Goal: Task Accomplishment & Management: Use online tool/utility

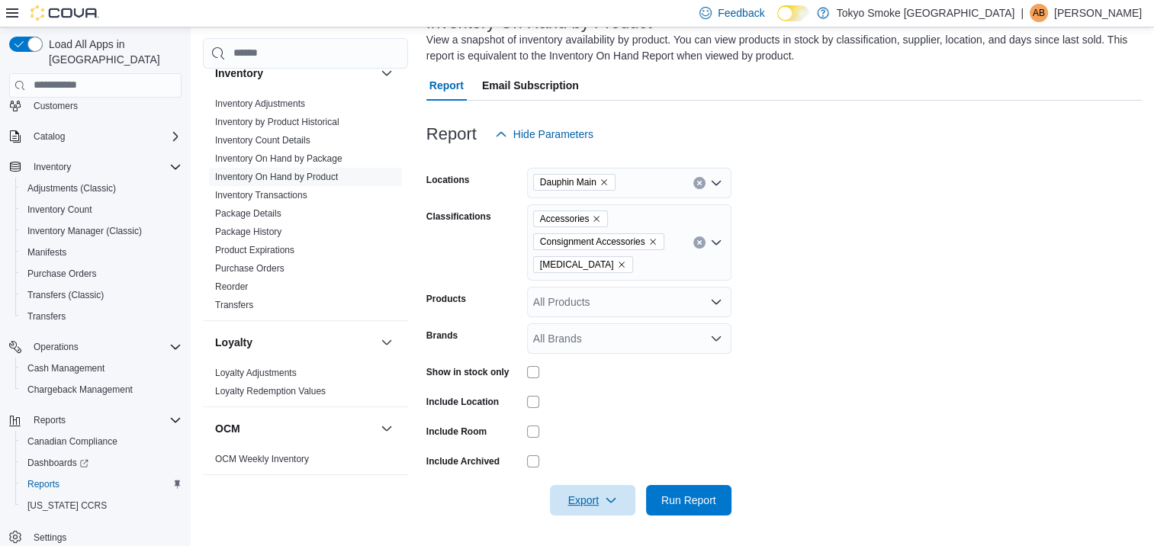
scroll to position [1035, 0]
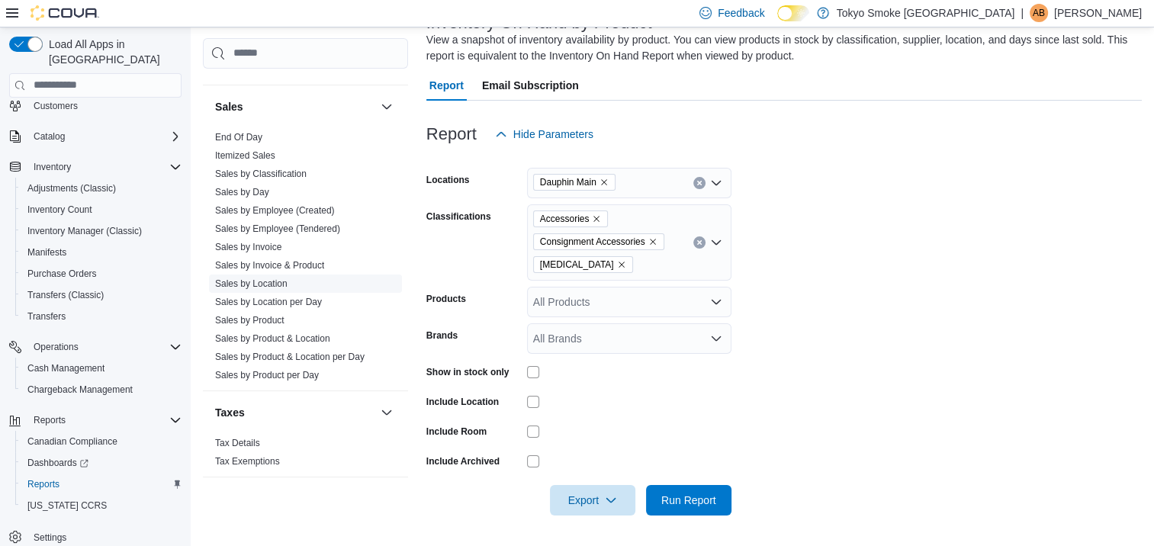
click at [276, 278] on link "Sales by Location" at bounding box center [251, 283] width 72 height 11
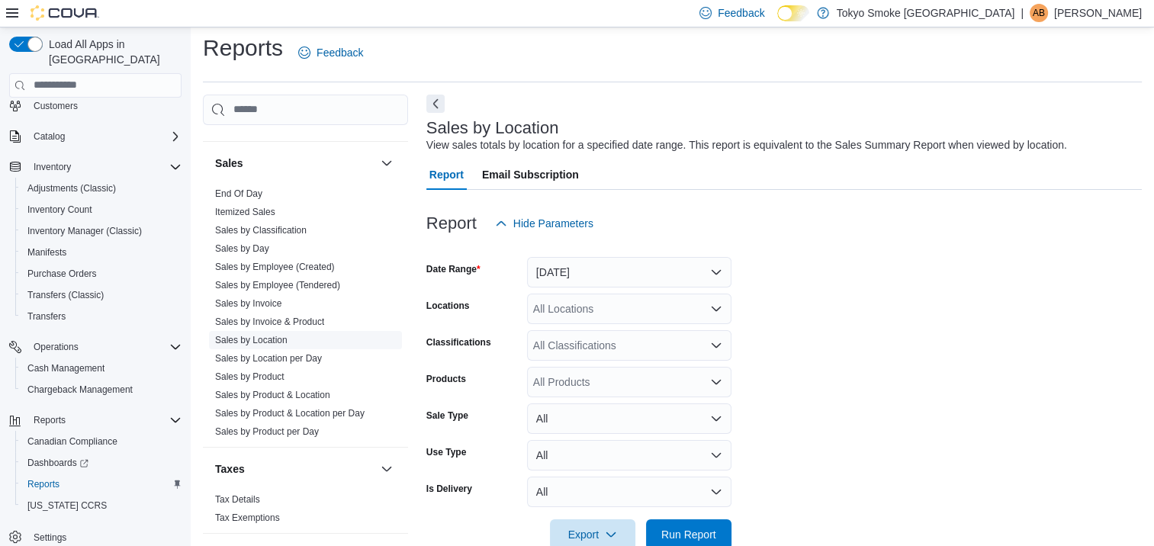
scroll to position [35, 0]
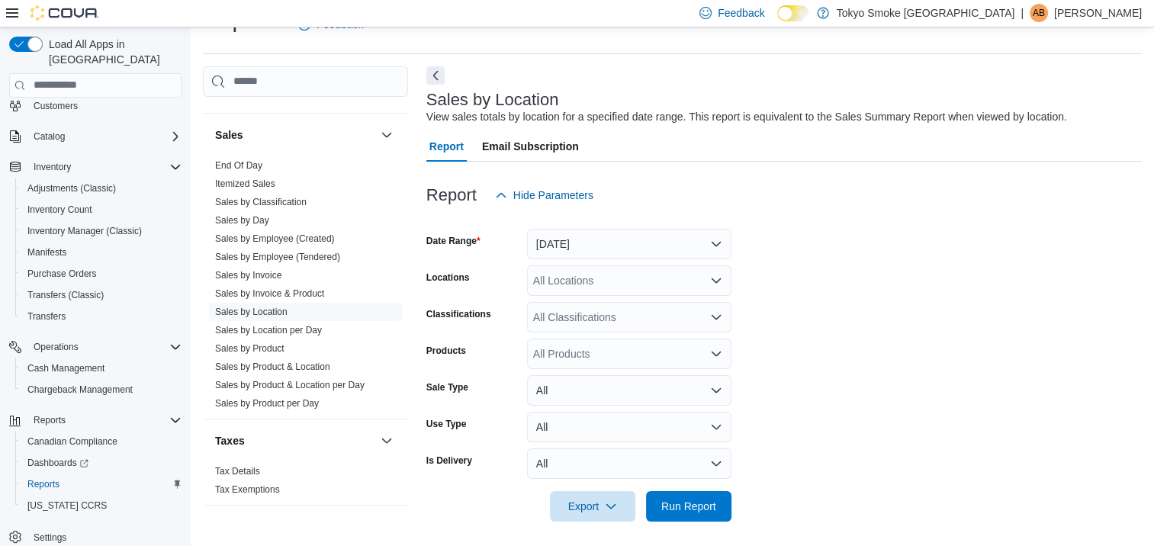
click at [717, 284] on icon "Open list of options" at bounding box center [716, 281] width 12 height 12
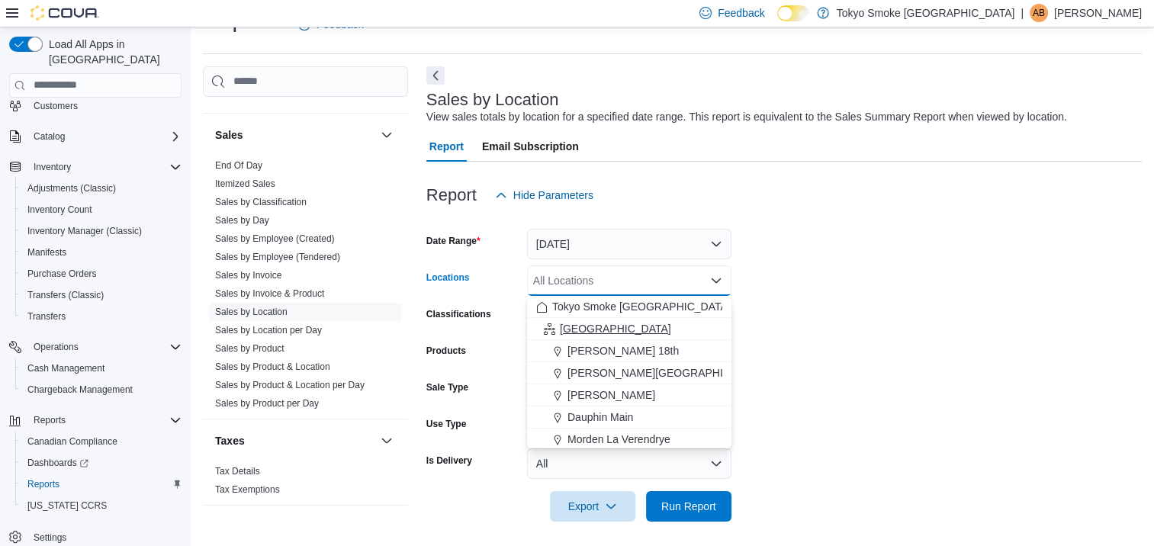
click at [570, 336] on button "[GEOGRAPHIC_DATA]" at bounding box center [629, 329] width 204 height 22
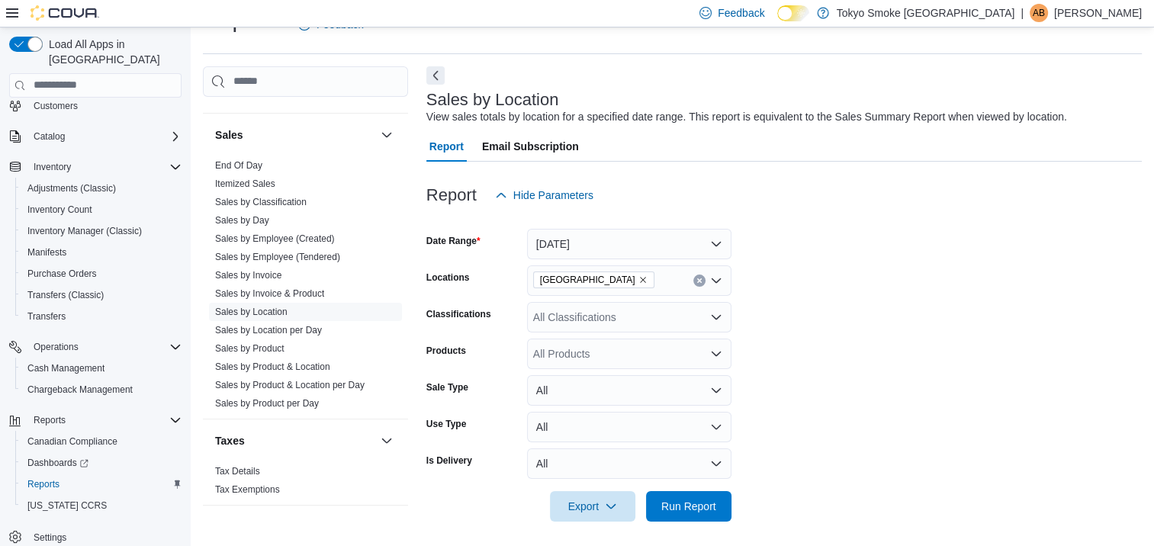
click at [809, 316] on form "Date Range [DATE] Locations [GEOGRAPHIC_DATA] Classifications All Classificatio…" at bounding box center [783, 366] width 715 height 311
click at [703, 500] on span "Run Report" at bounding box center [688, 505] width 55 height 15
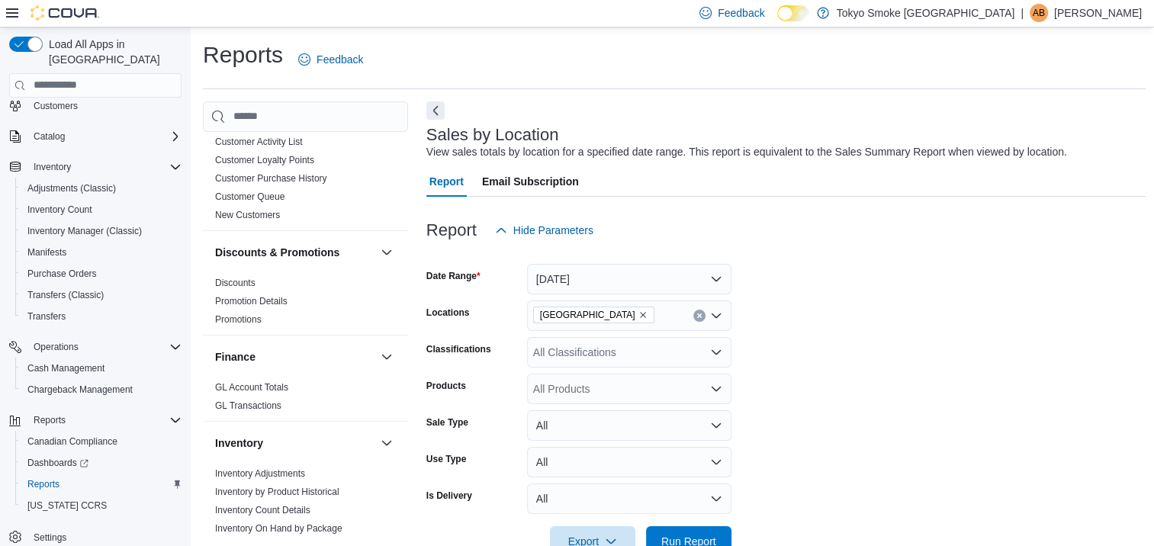
scroll to position [153, 0]
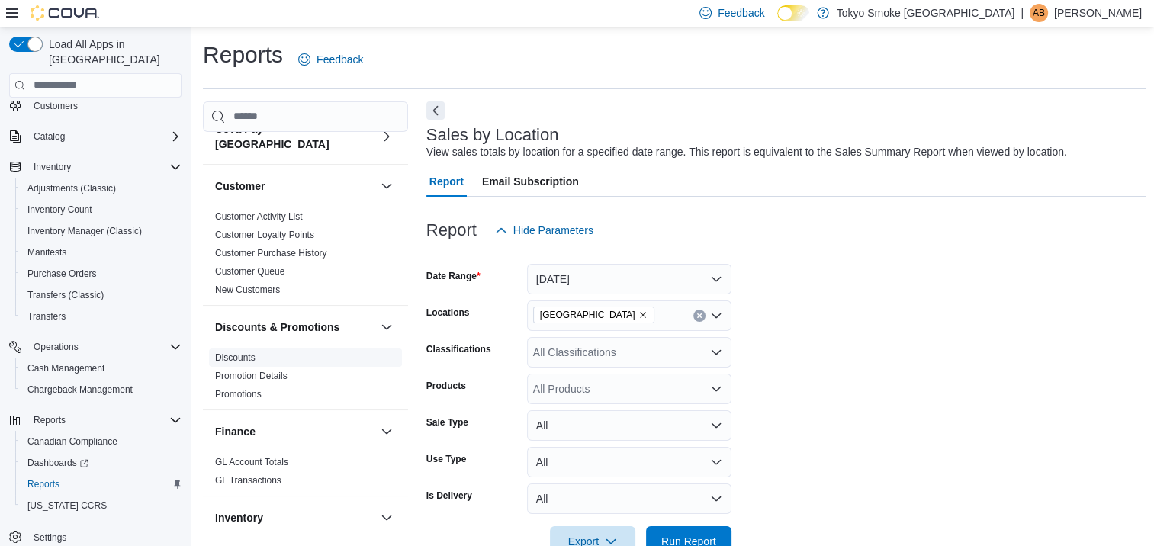
click at [246, 352] on link "Discounts" at bounding box center [235, 357] width 40 height 11
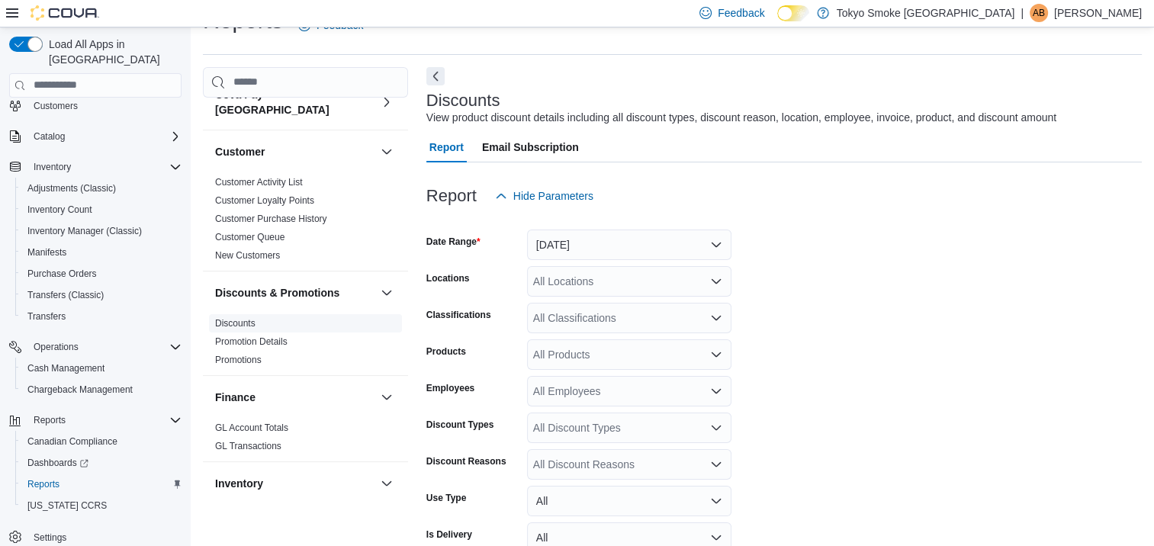
scroll to position [35, 0]
click at [720, 242] on button "[DATE]" at bounding box center [629, 244] width 204 height 31
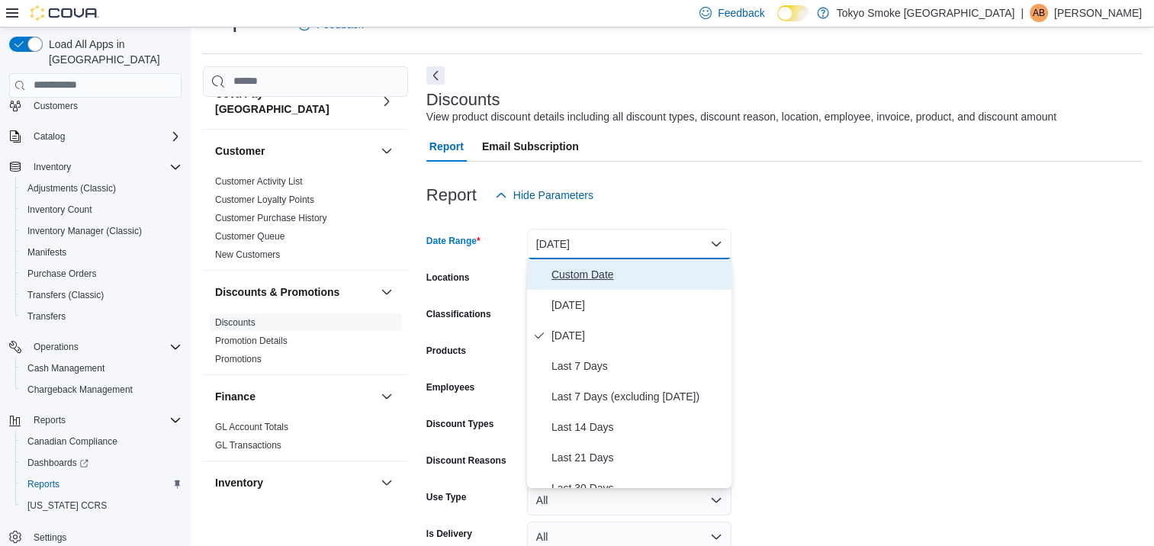
click at [614, 271] on span "Custom Date" at bounding box center [638, 274] width 174 height 18
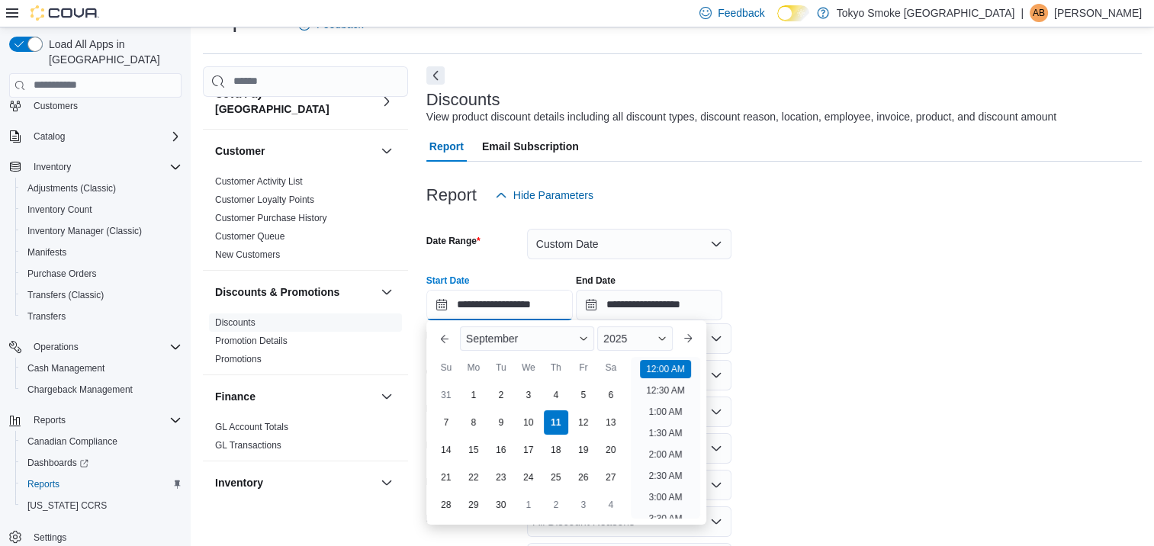
click at [449, 301] on input "**********" at bounding box center [499, 305] width 146 height 31
click at [449, 336] on button "Previous Month" at bounding box center [444, 338] width 24 height 24
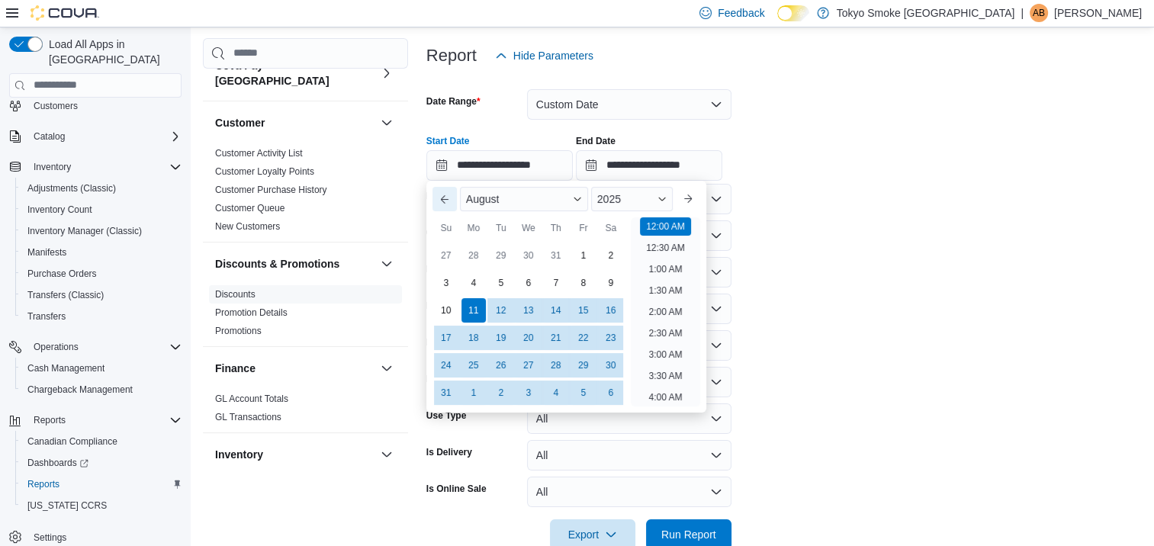
scroll to position [208, 0]
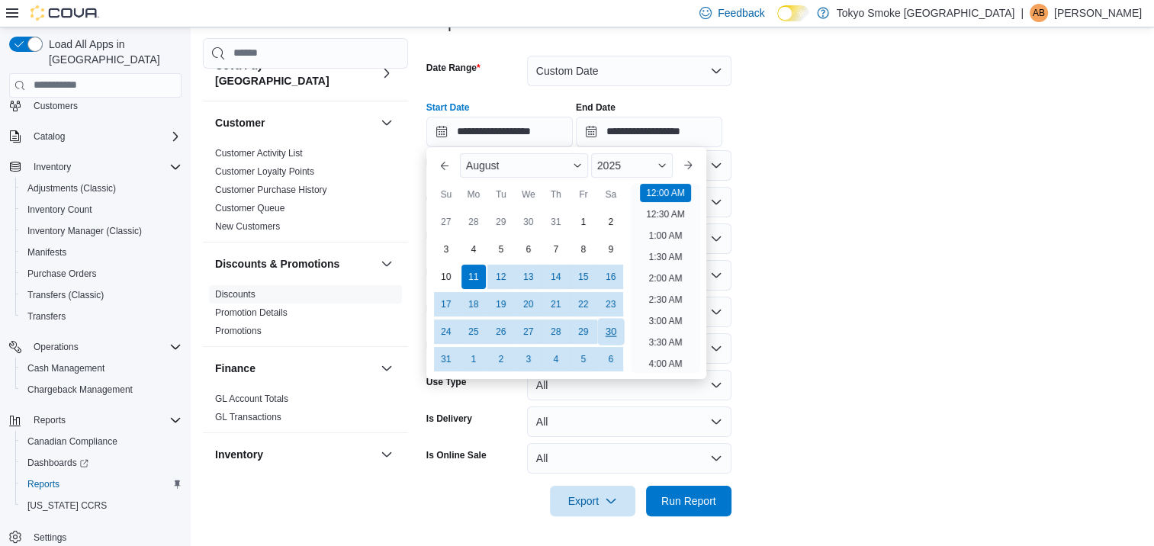
click at [609, 333] on div "30" at bounding box center [610, 331] width 27 height 27
type input "**********"
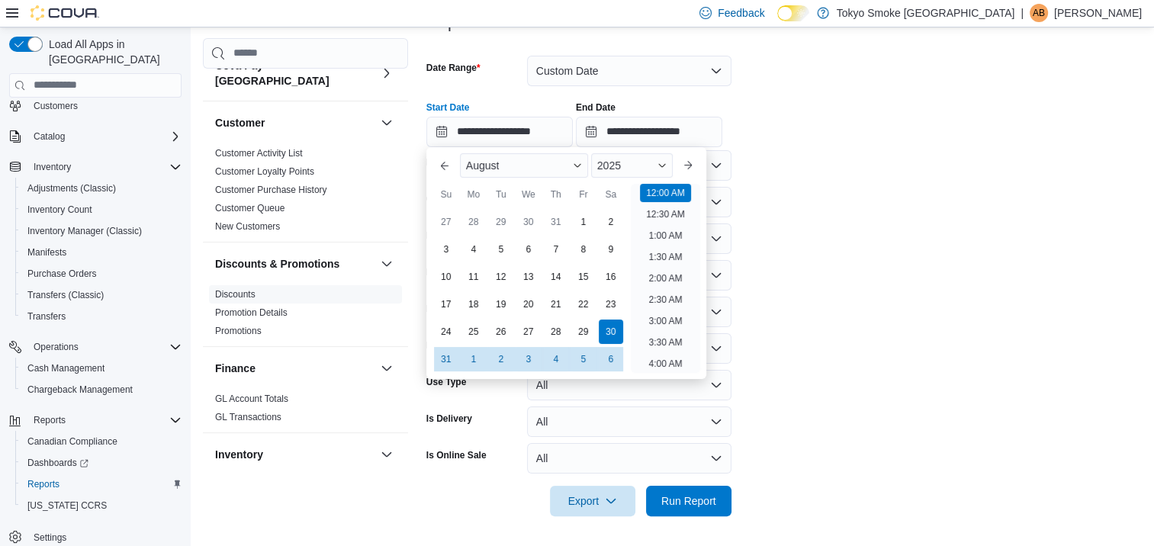
click at [910, 309] on form "**********" at bounding box center [783, 276] width 715 height 479
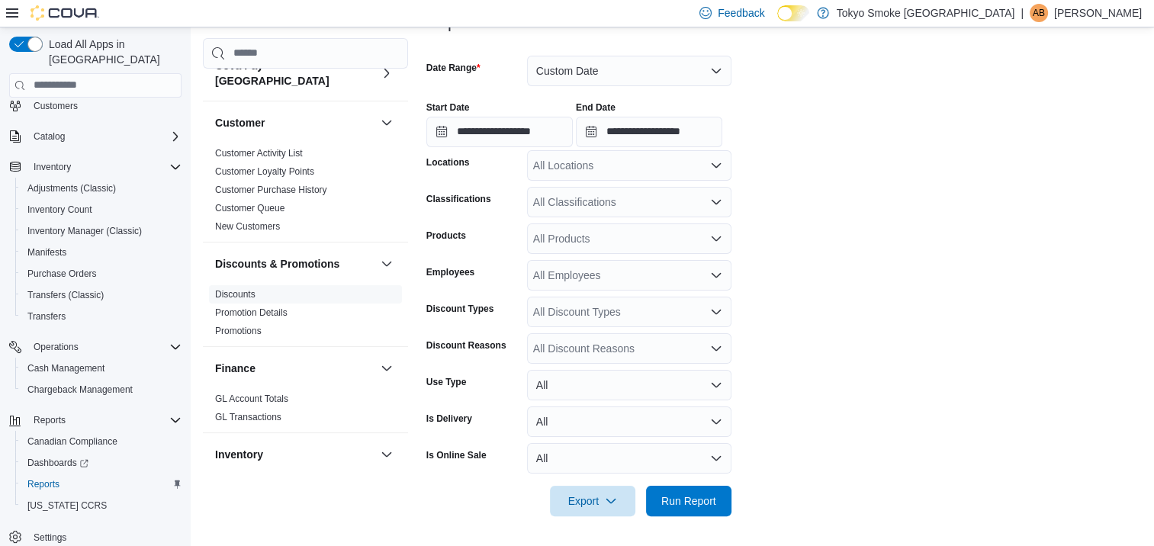
click at [715, 162] on icon "Open list of options" at bounding box center [716, 165] width 12 height 12
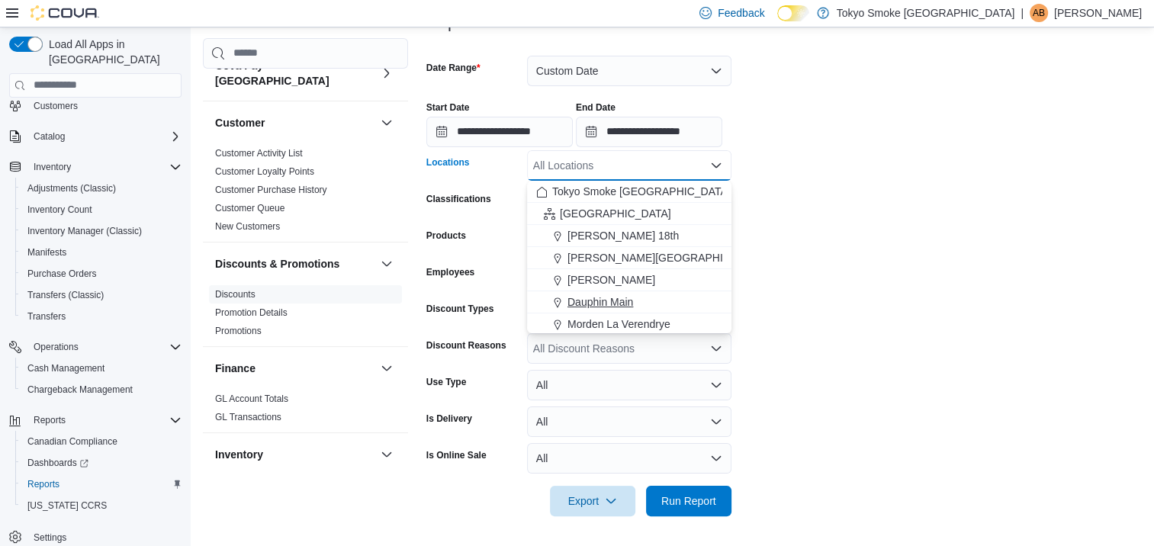
click at [627, 297] on span "Dauphin Main" at bounding box center [601, 301] width 66 height 15
click at [949, 218] on form "**********" at bounding box center [783, 276] width 715 height 479
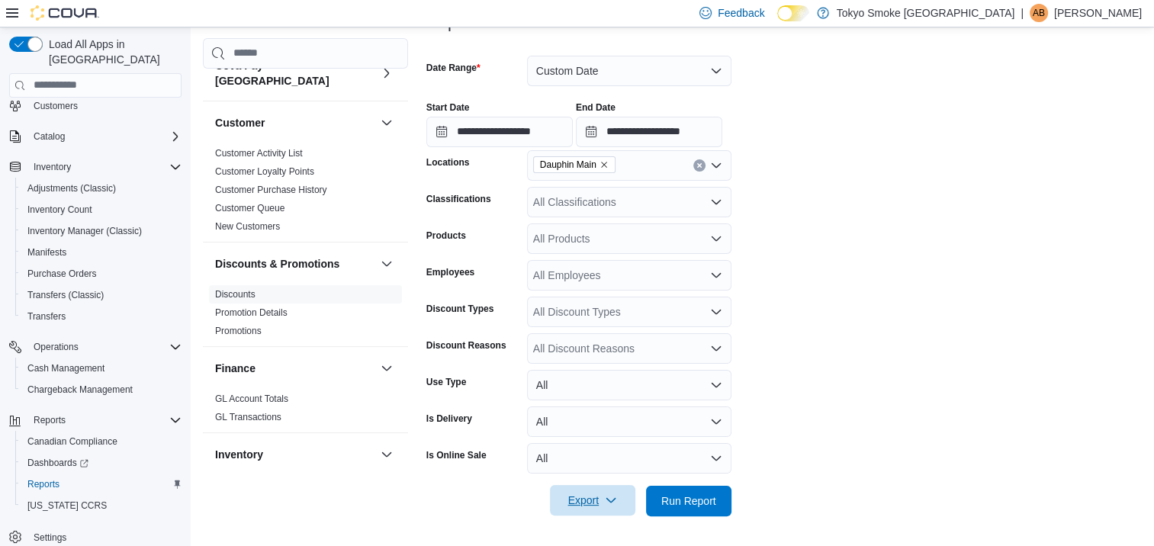
click at [612, 500] on icon "button" at bounding box center [611, 500] width 12 height 12
click at [625, 404] on span "Export to Excel" at bounding box center [595, 407] width 69 height 12
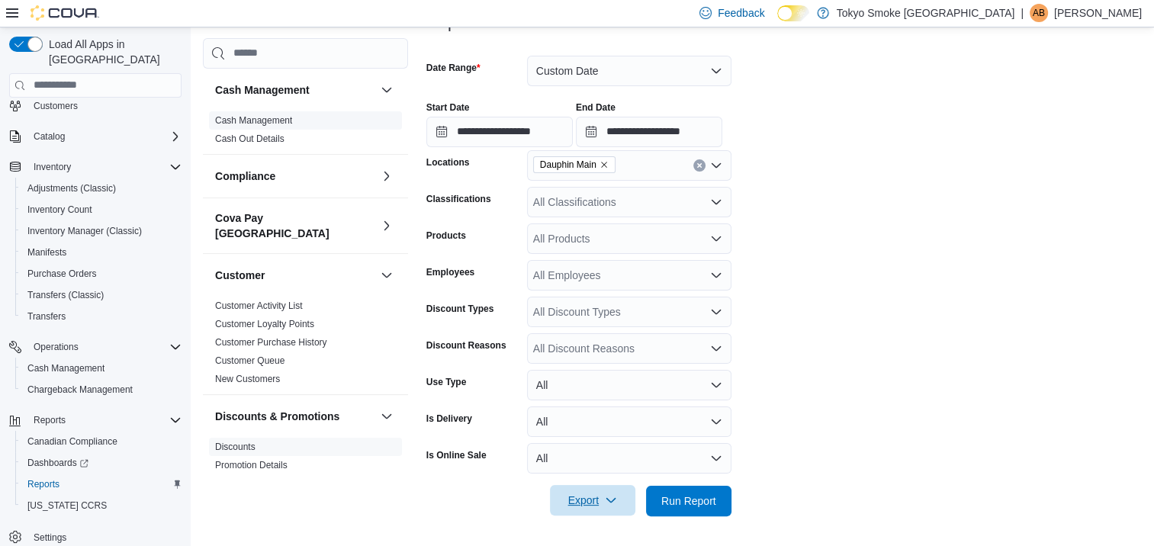
click at [270, 121] on link "Cash Management" at bounding box center [253, 120] width 77 height 11
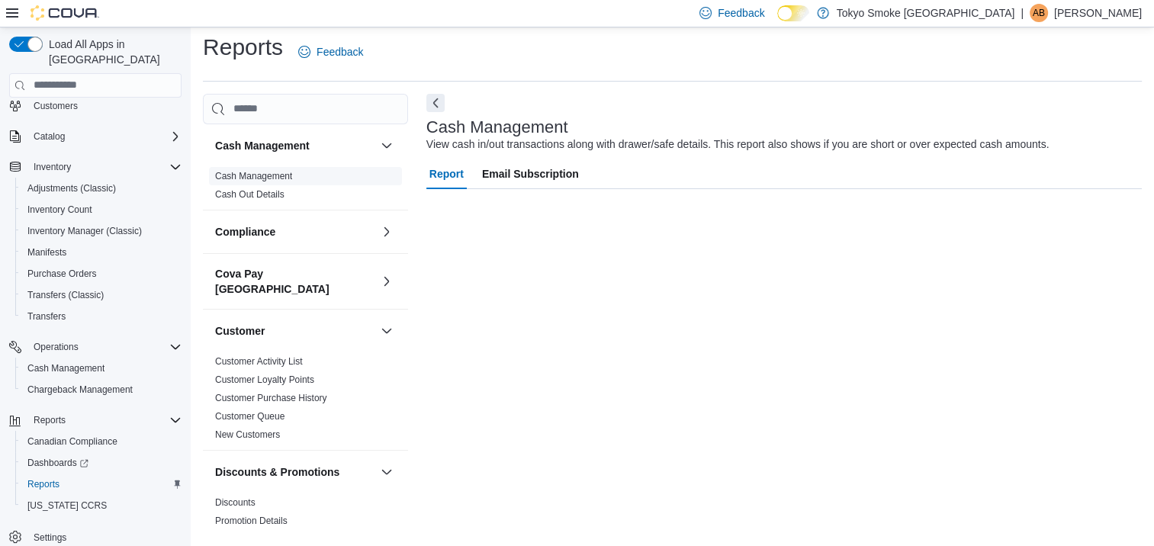
scroll to position [7, 0]
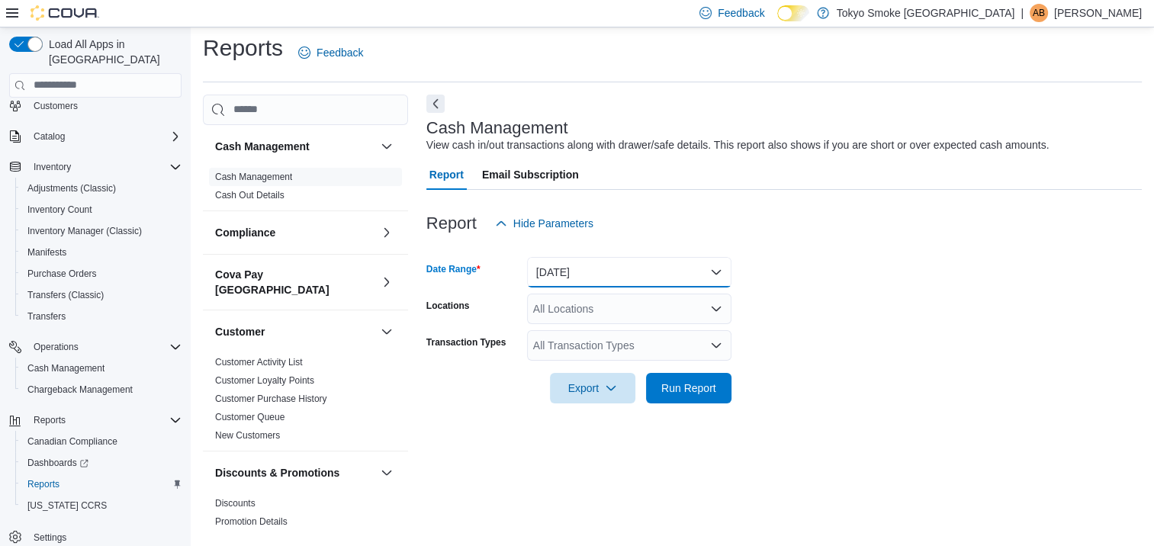
click at [711, 269] on button "[DATE]" at bounding box center [629, 272] width 204 height 31
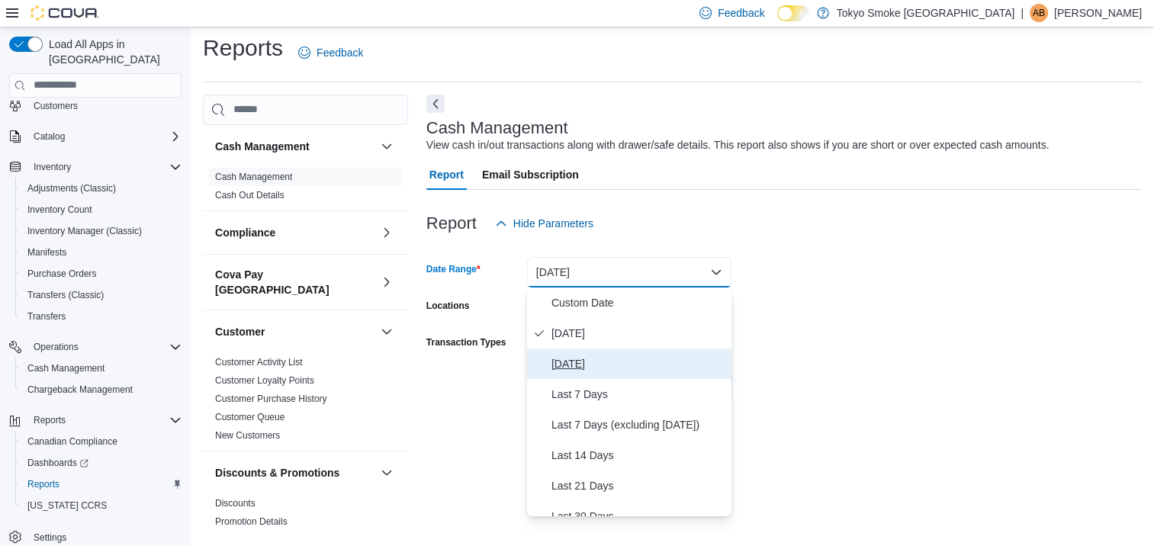
click at [588, 368] on span "[DATE]" at bounding box center [638, 364] width 174 height 18
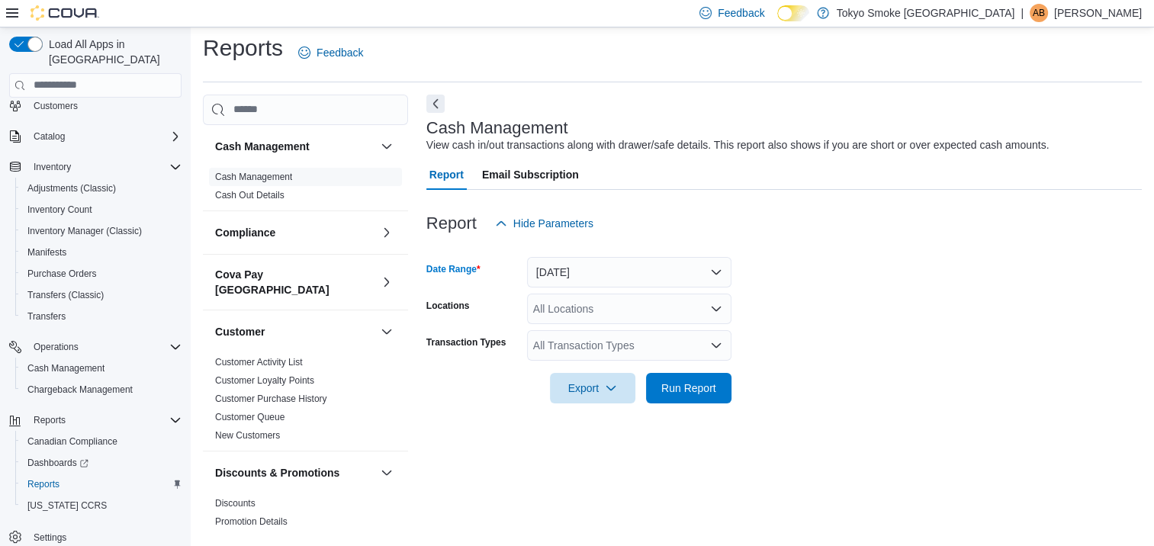
click at [717, 307] on icon "Open list of options" at bounding box center [716, 309] width 12 height 12
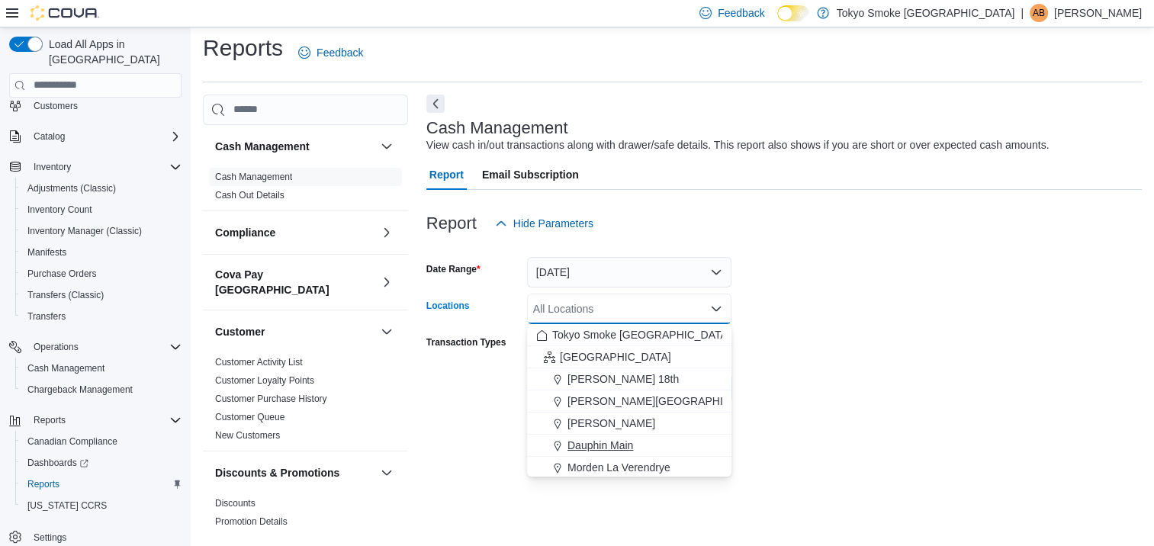
click at [619, 442] on span "Dauphin Main" at bounding box center [601, 445] width 66 height 15
click at [843, 331] on form "Date Range [DATE] Locations Dauphin Main Combo box. Selected. Dauphin Main. Pre…" at bounding box center [783, 321] width 715 height 165
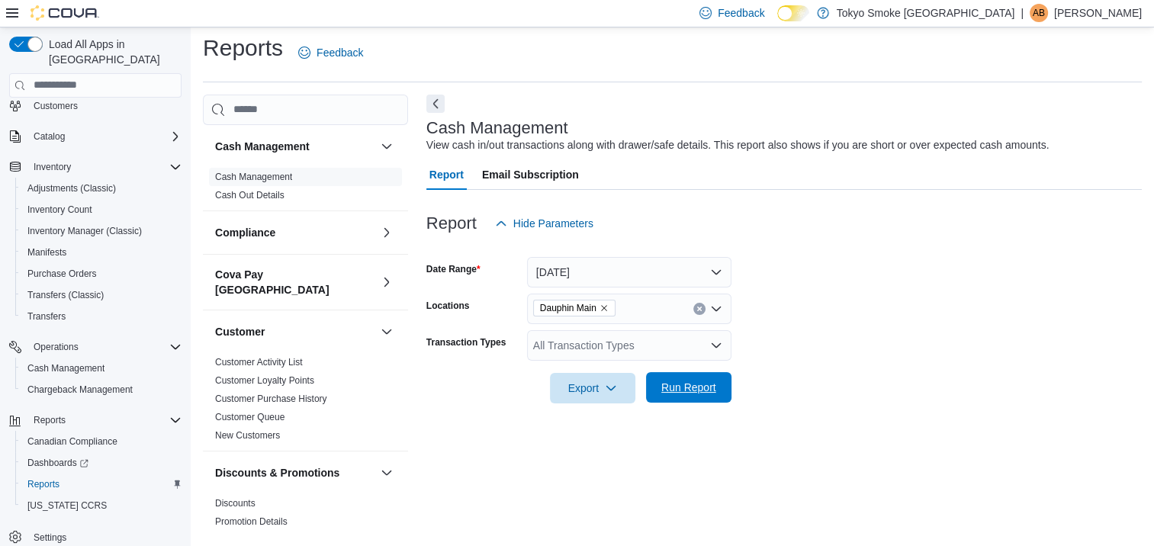
click at [715, 392] on span "Run Report" at bounding box center [688, 387] width 55 height 15
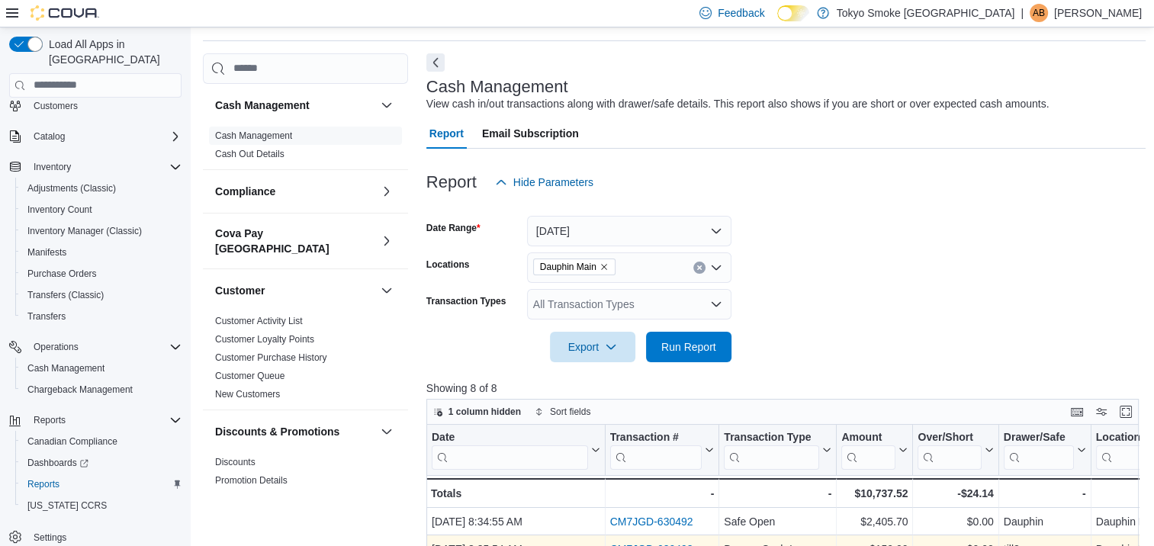
scroll to position [7, 0]
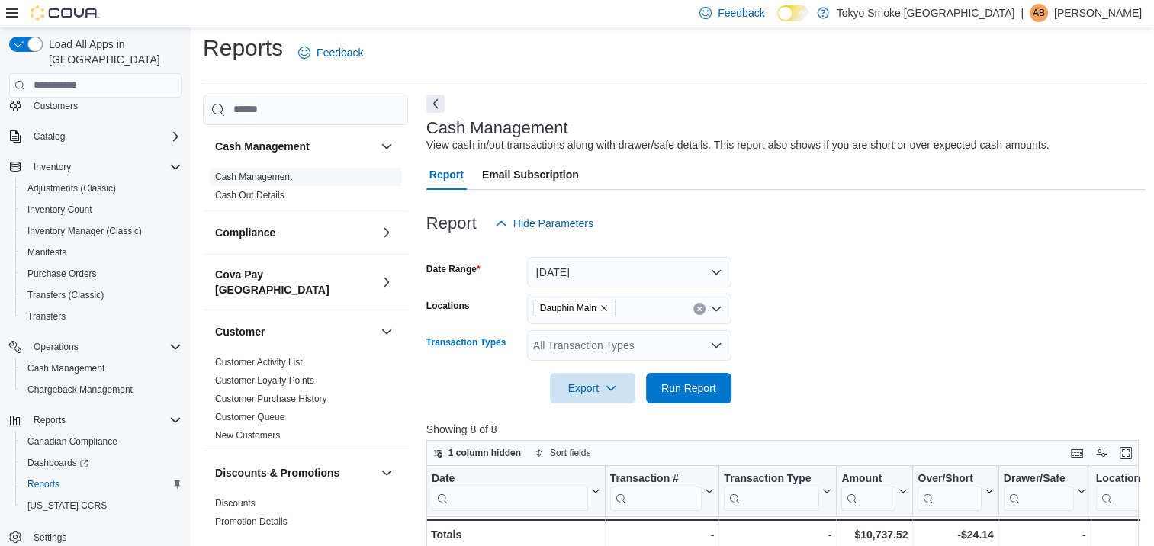
click at [720, 348] on icon "Open list of options" at bounding box center [716, 345] width 12 height 12
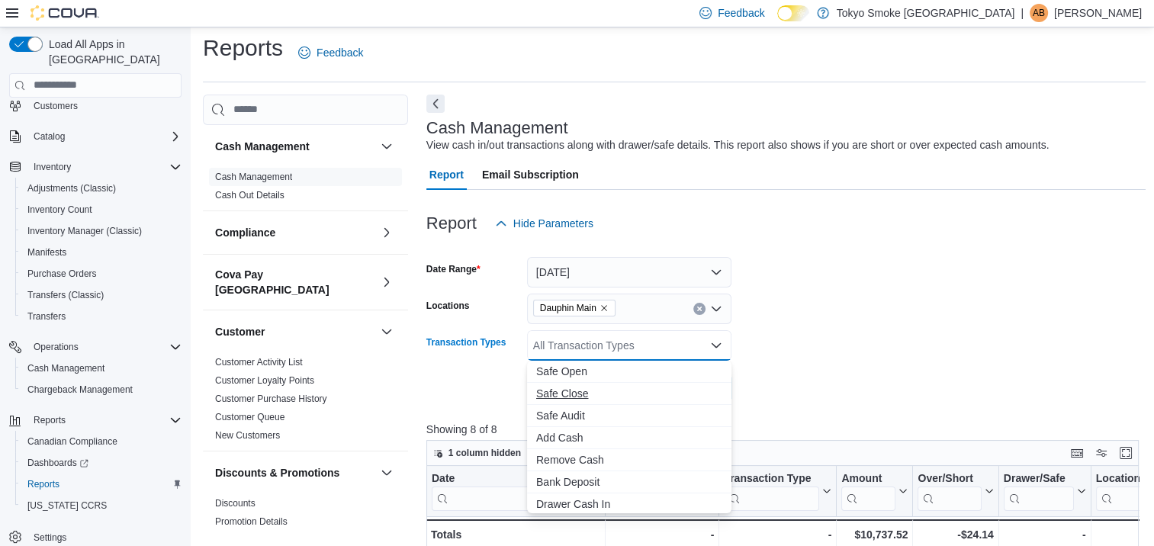
click at [577, 394] on span "Safe Close" at bounding box center [629, 393] width 186 height 15
click at [919, 345] on form "Date Range [DATE] Locations Dauphin Main Transaction Types Safe Close Combo box…" at bounding box center [786, 321] width 720 height 165
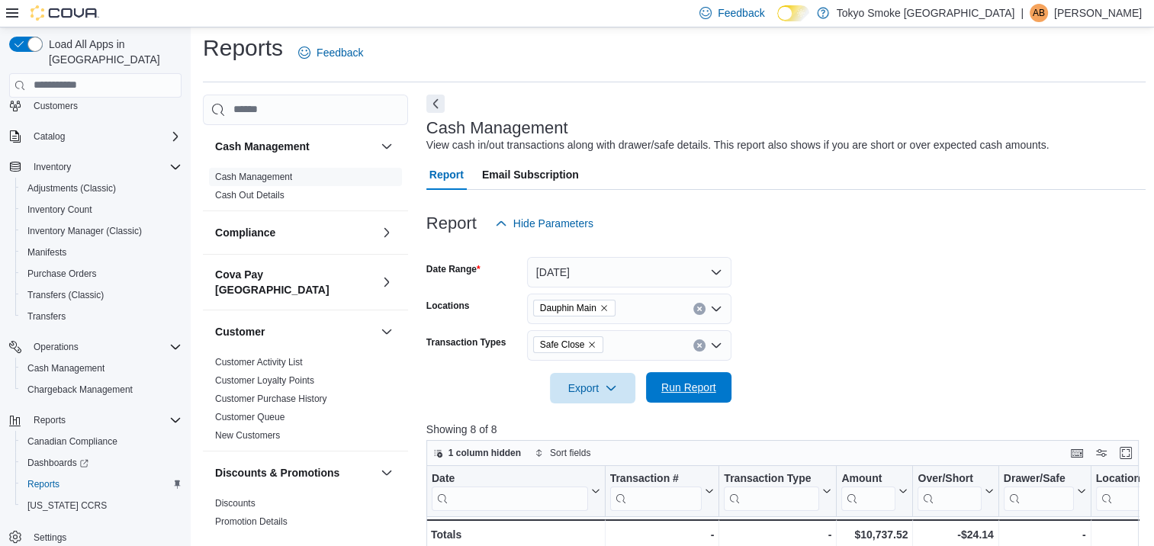
click at [702, 387] on span "Run Report" at bounding box center [688, 387] width 55 height 15
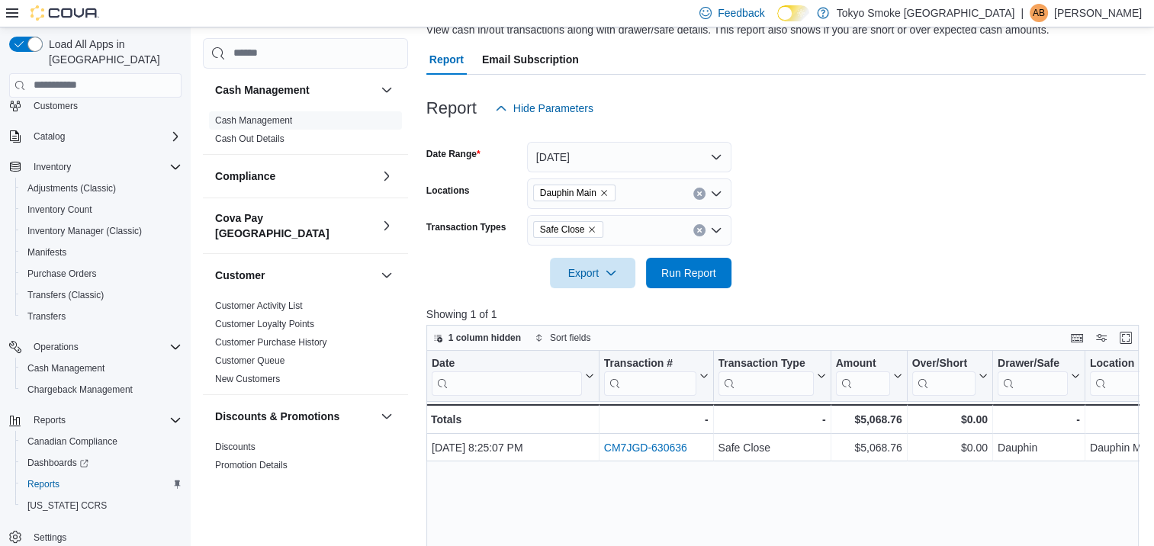
scroll to position [83, 0]
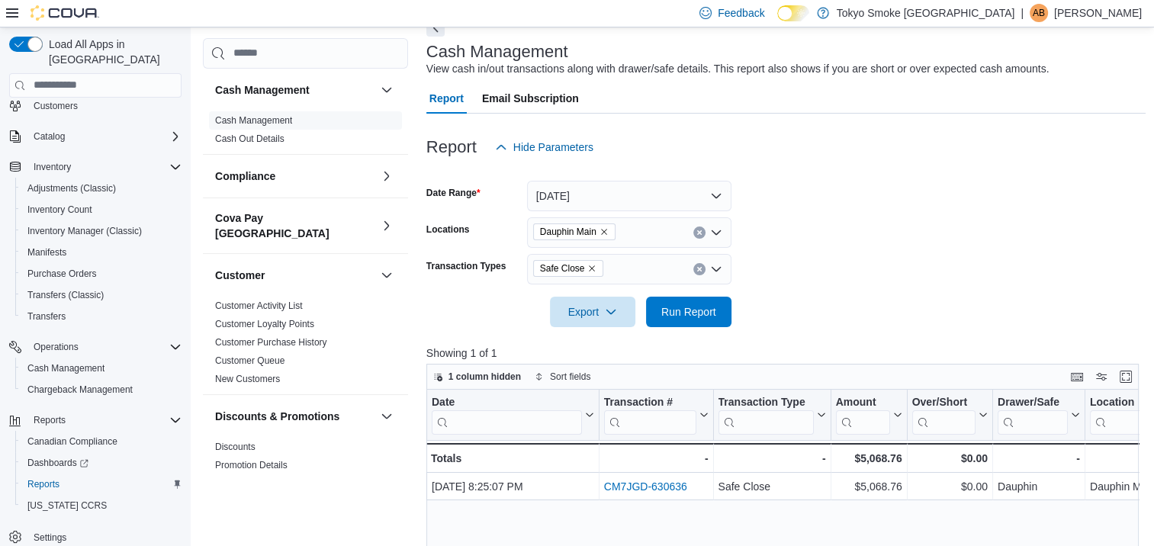
click at [715, 272] on icon "Open list of options" at bounding box center [716, 269] width 12 height 12
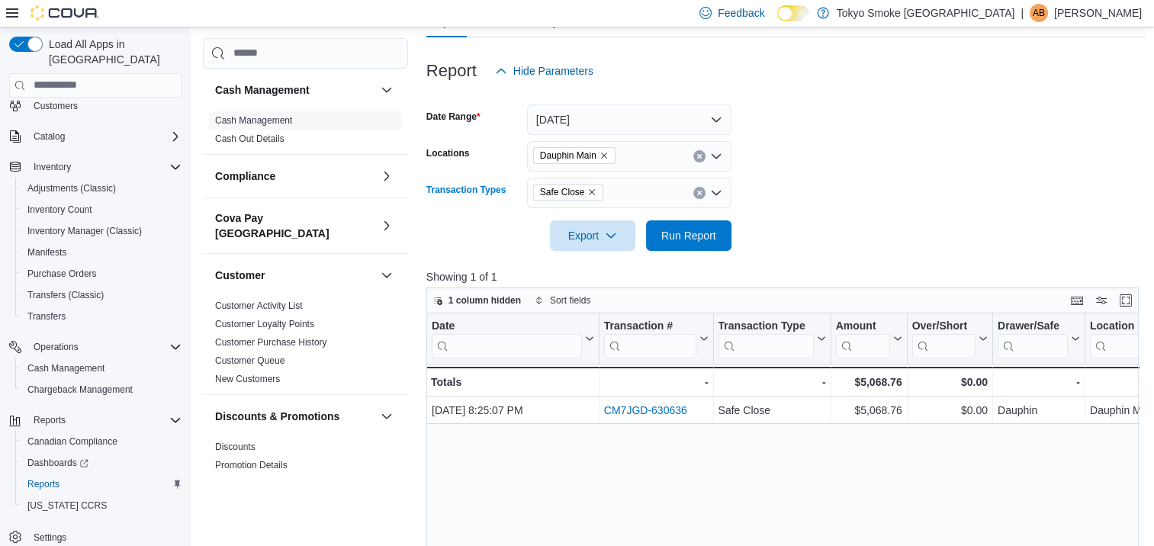
click at [715, 189] on icon "Open list of options" at bounding box center [716, 193] width 12 height 12
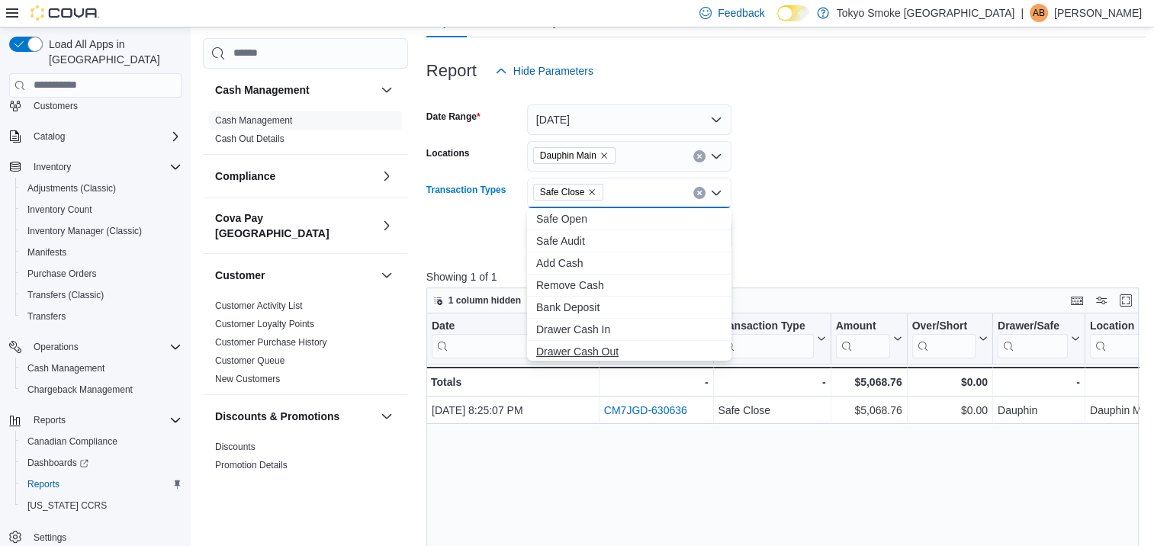
click at [616, 349] on span "Drawer Cash Out" at bounding box center [629, 351] width 186 height 15
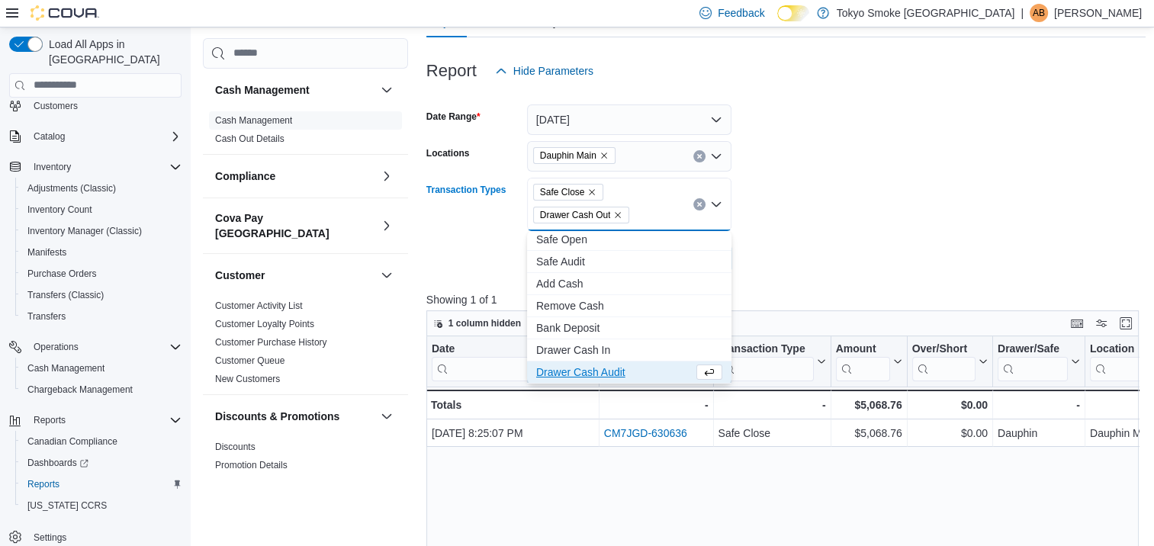
click at [839, 252] on form "Date Range [DATE] Locations Dauphin Main Transaction Types Safe Close Drawer Ca…" at bounding box center [786, 180] width 720 height 188
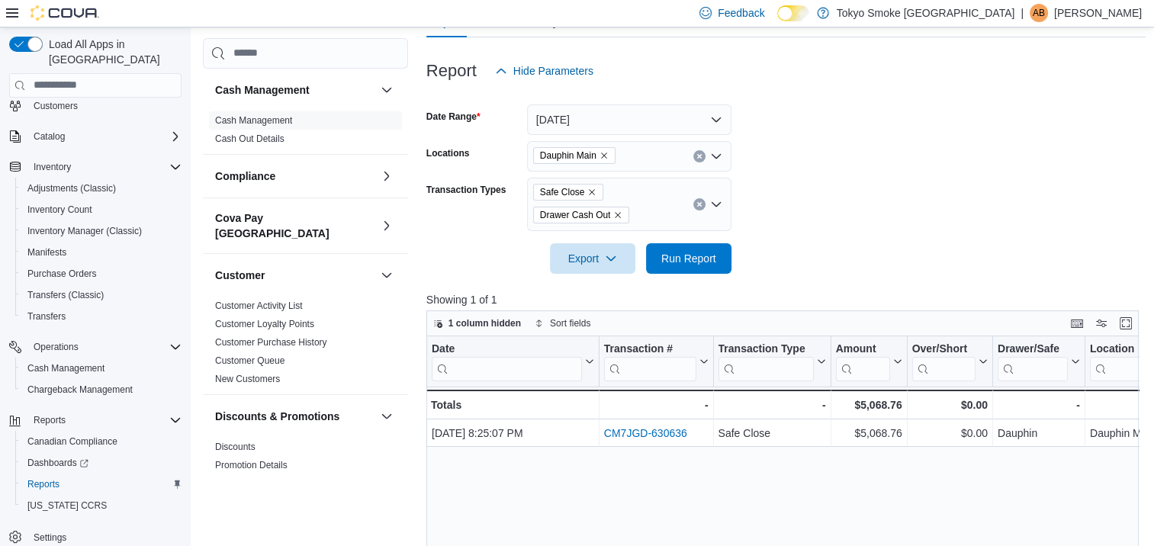
click at [592, 189] on icon "Remove Safe Close from selection in this group" at bounding box center [593, 192] width 6 height 6
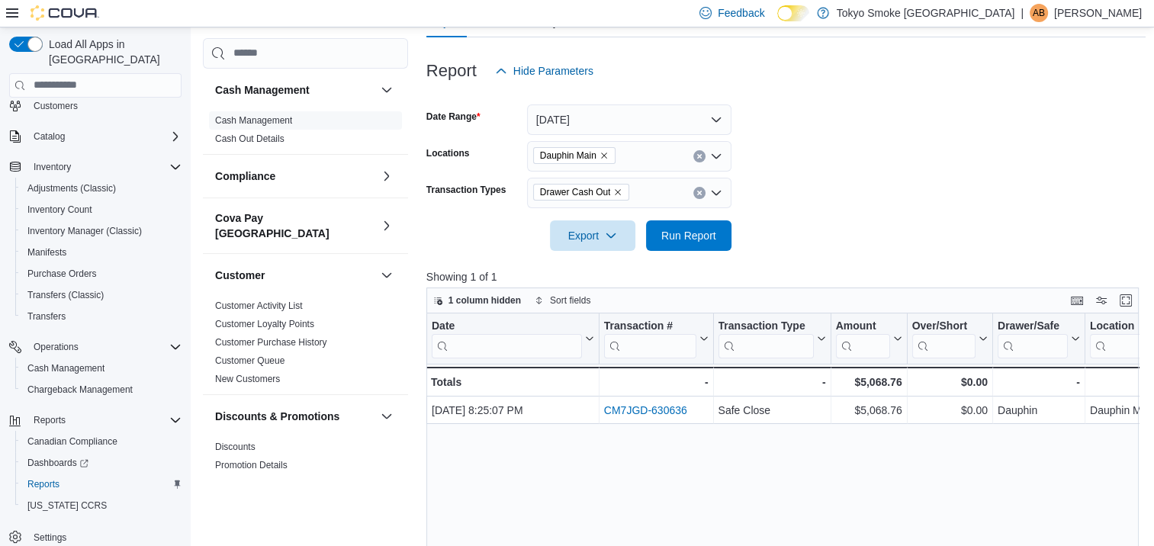
click at [782, 213] on div at bounding box center [786, 214] width 720 height 12
click at [710, 235] on span "Run Report" at bounding box center [688, 234] width 55 height 15
